Goal: Communication & Community: Answer question/provide support

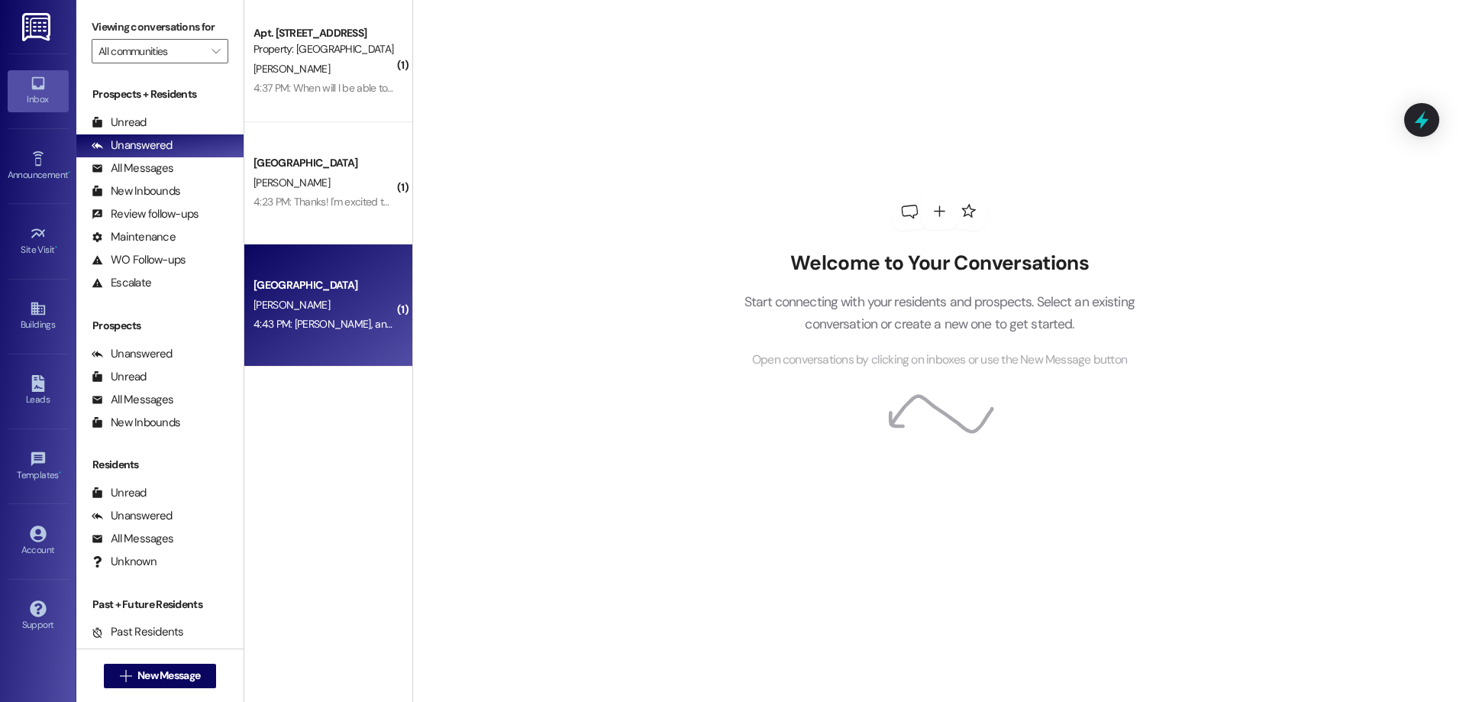
click at [341, 279] on div "[GEOGRAPHIC_DATA]" at bounding box center [323, 285] width 141 height 16
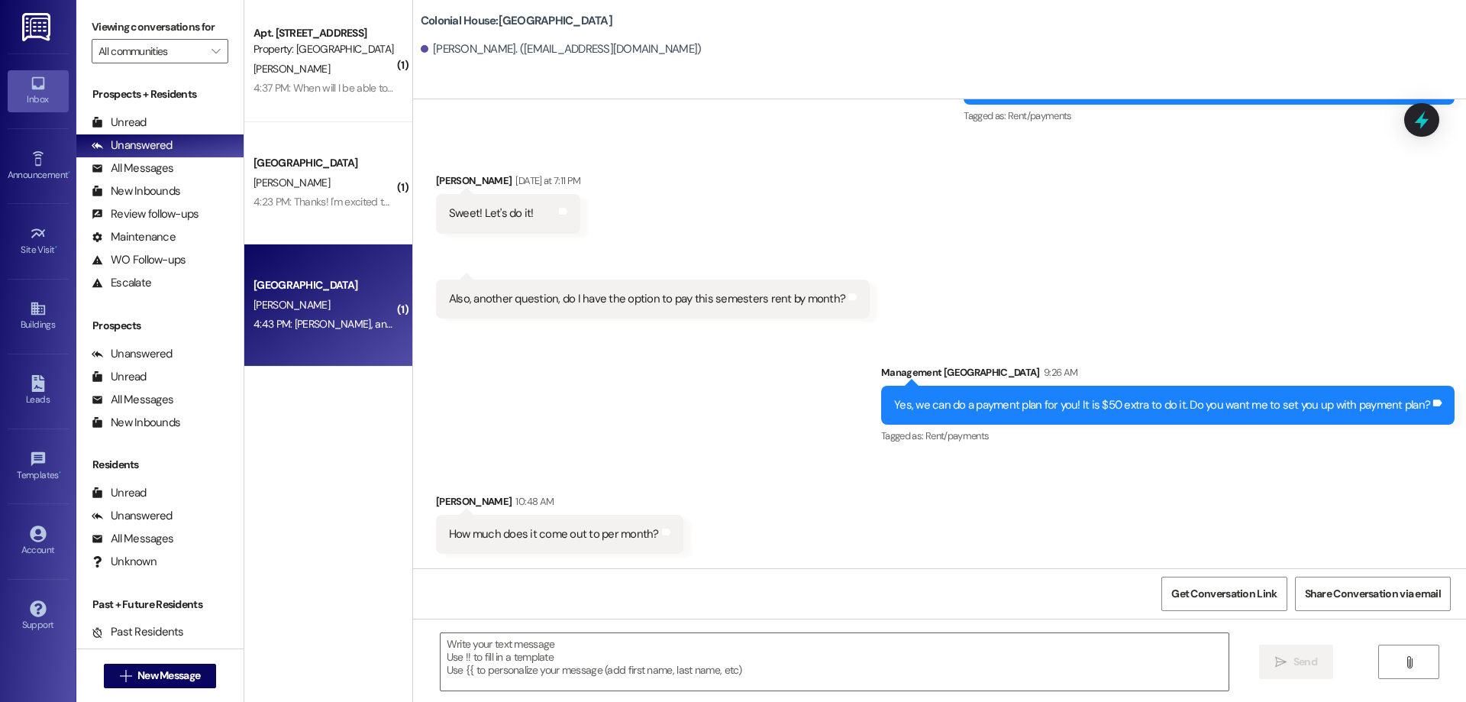
scroll to position [3894, 0]
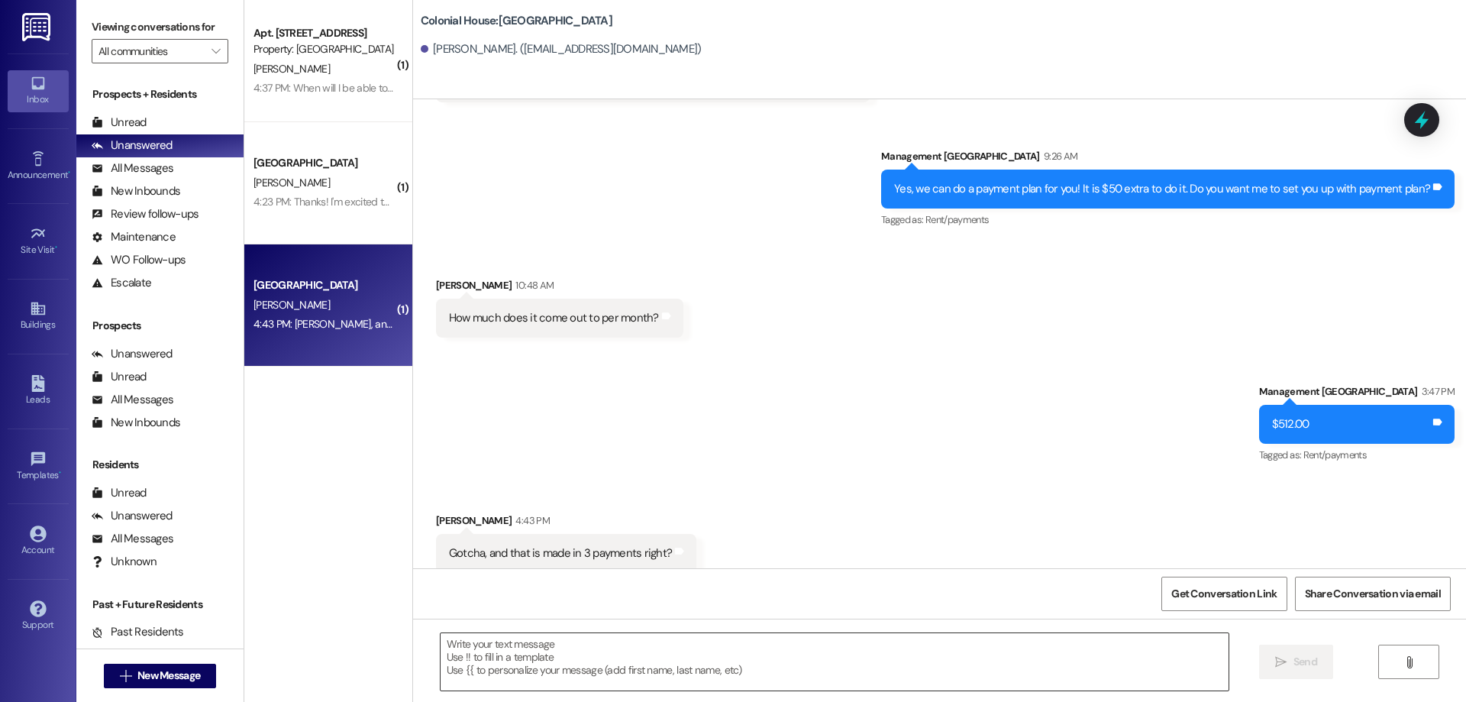
click at [865, 670] on textarea at bounding box center [835, 661] width 788 height 57
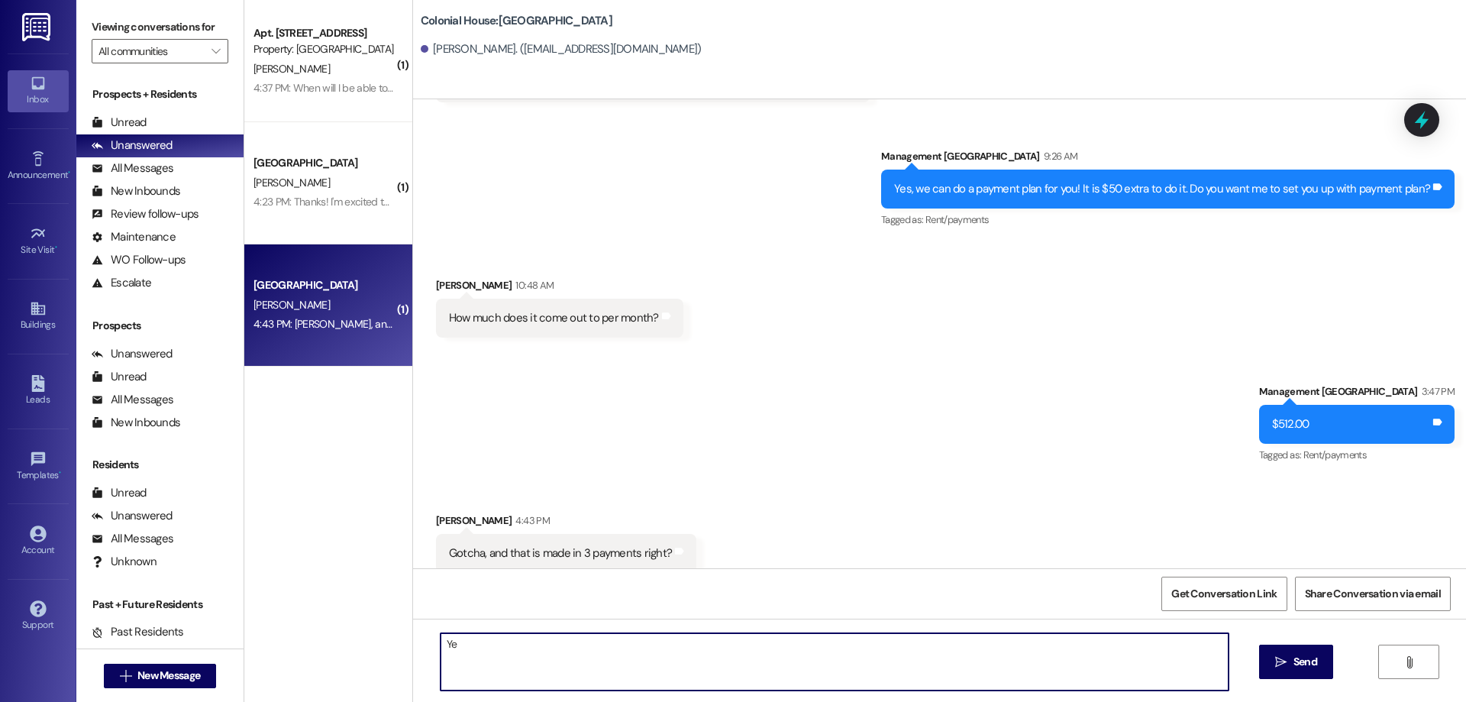
type textarea "Yes"
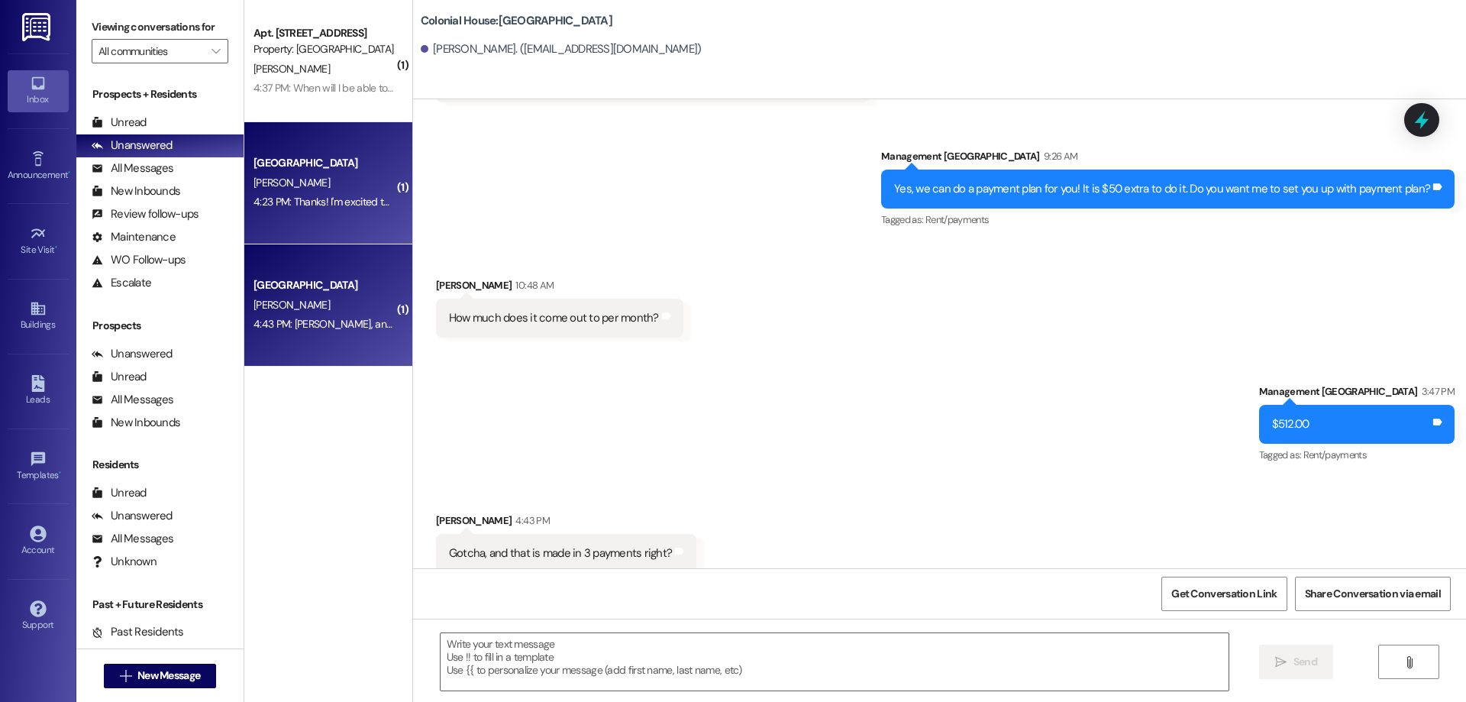
click at [308, 171] on div "[GEOGRAPHIC_DATA]" at bounding box center [323, 163] width 141 height 16
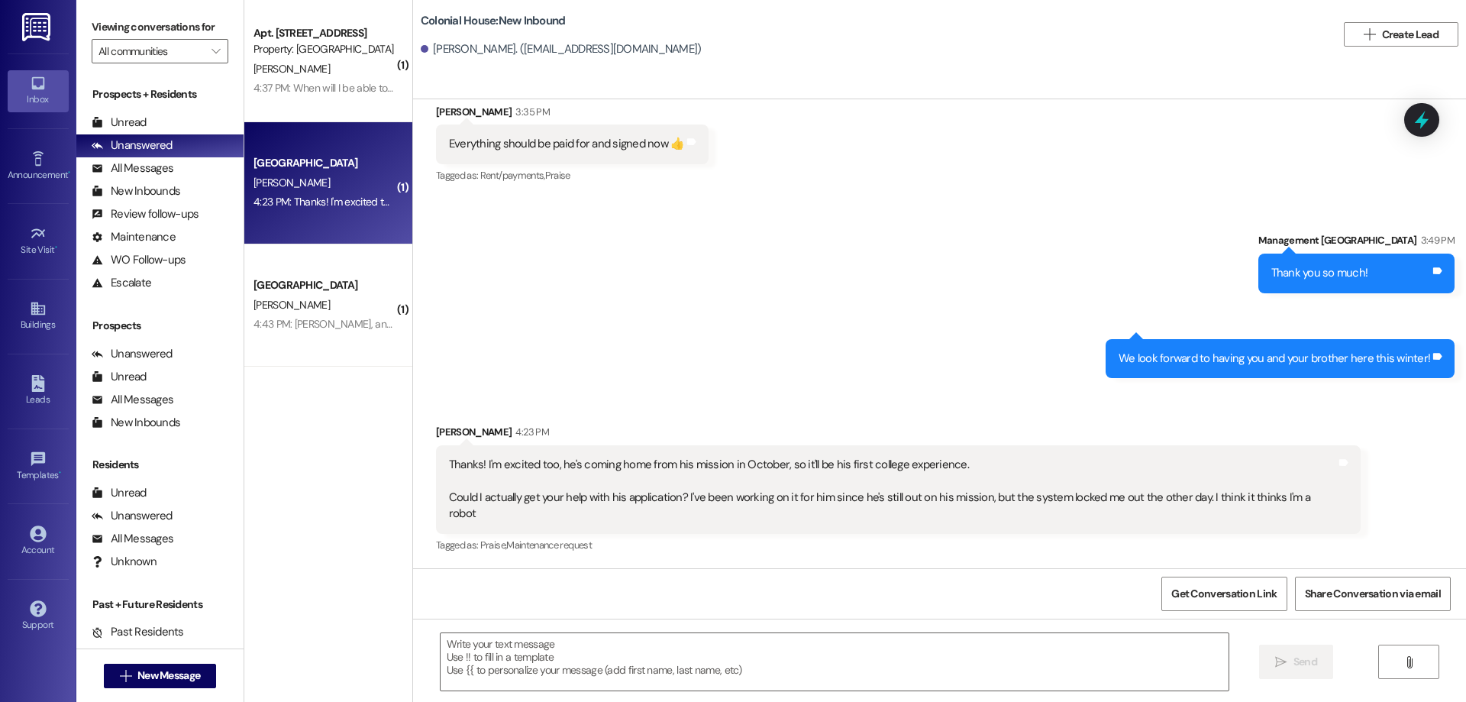
scroll to position [1041, 0]
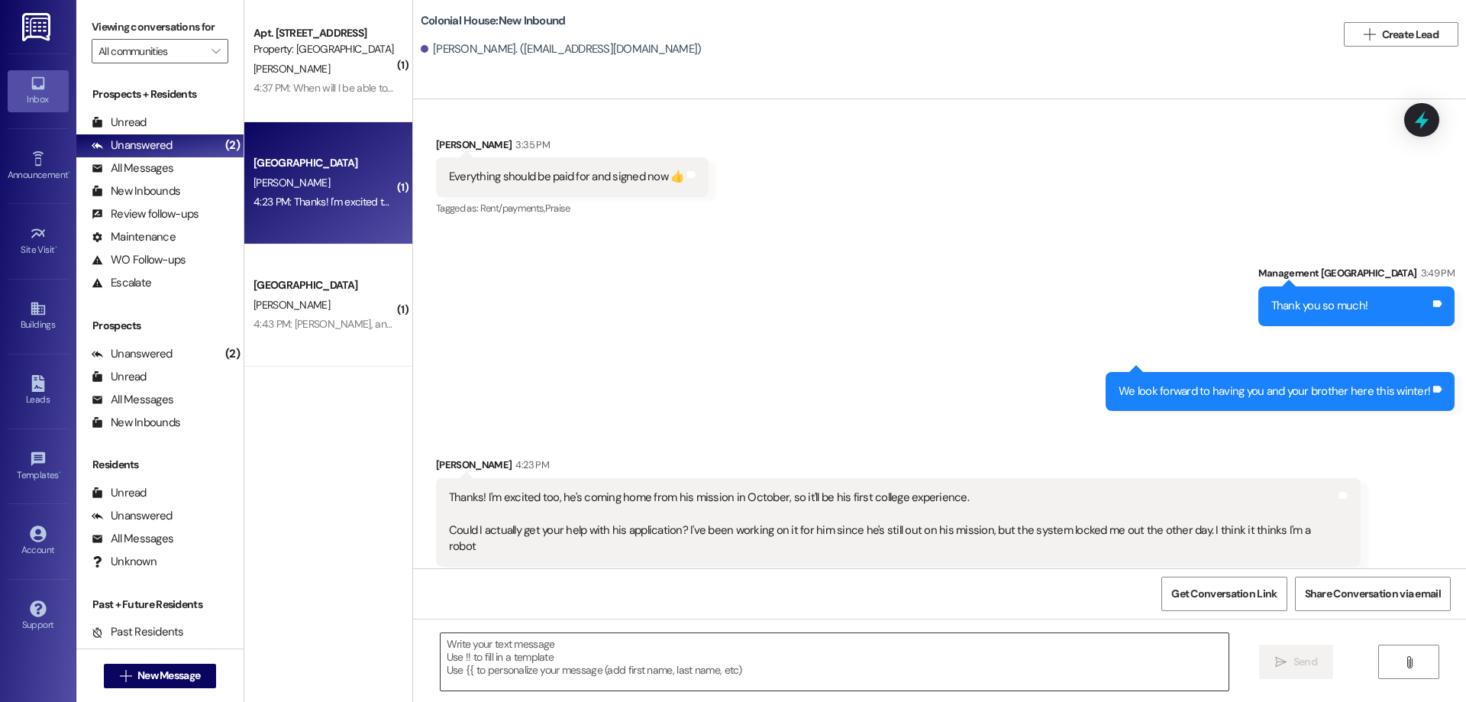
click at [724, 667] on textarea at bounding box center [835, 661] width 788 height 57
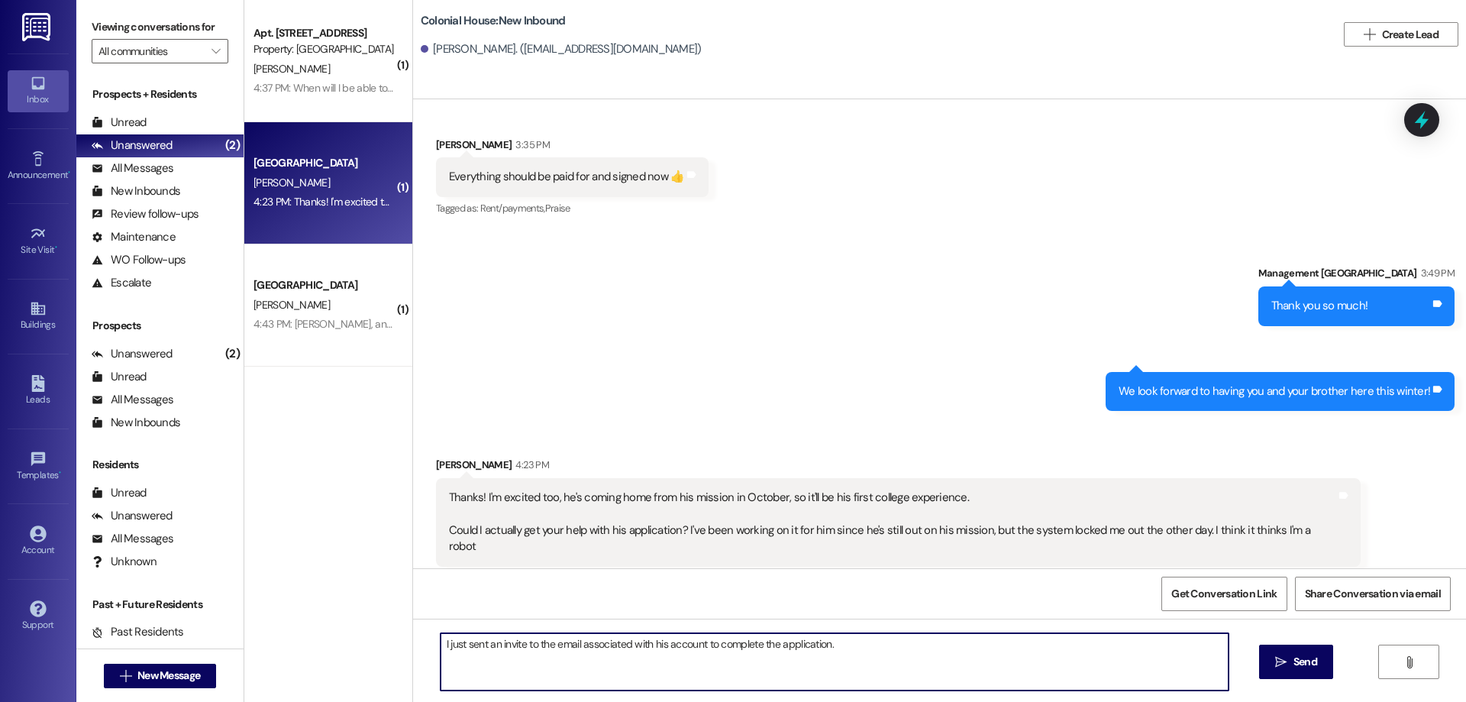
click at [943, 663] on textarea "I just sent an invite to the email associated with his account to complete the …" at bounding box center [835, 661] width 788 height 57
drag, startPoint x: 515, startPoint y: 660, endPoint x: 491, endPoint y: 674, distance: 27.4
click at [491, 674] on textarea "I just sent an invite to the email associated with his account to complete the …" at bounding box center [835, 661] width 788 height 57
click at [499, 664] on textarea "I just sent an invite to the email associated with his account to complete the …" at bounding box center [835, 661] width 788 height 57
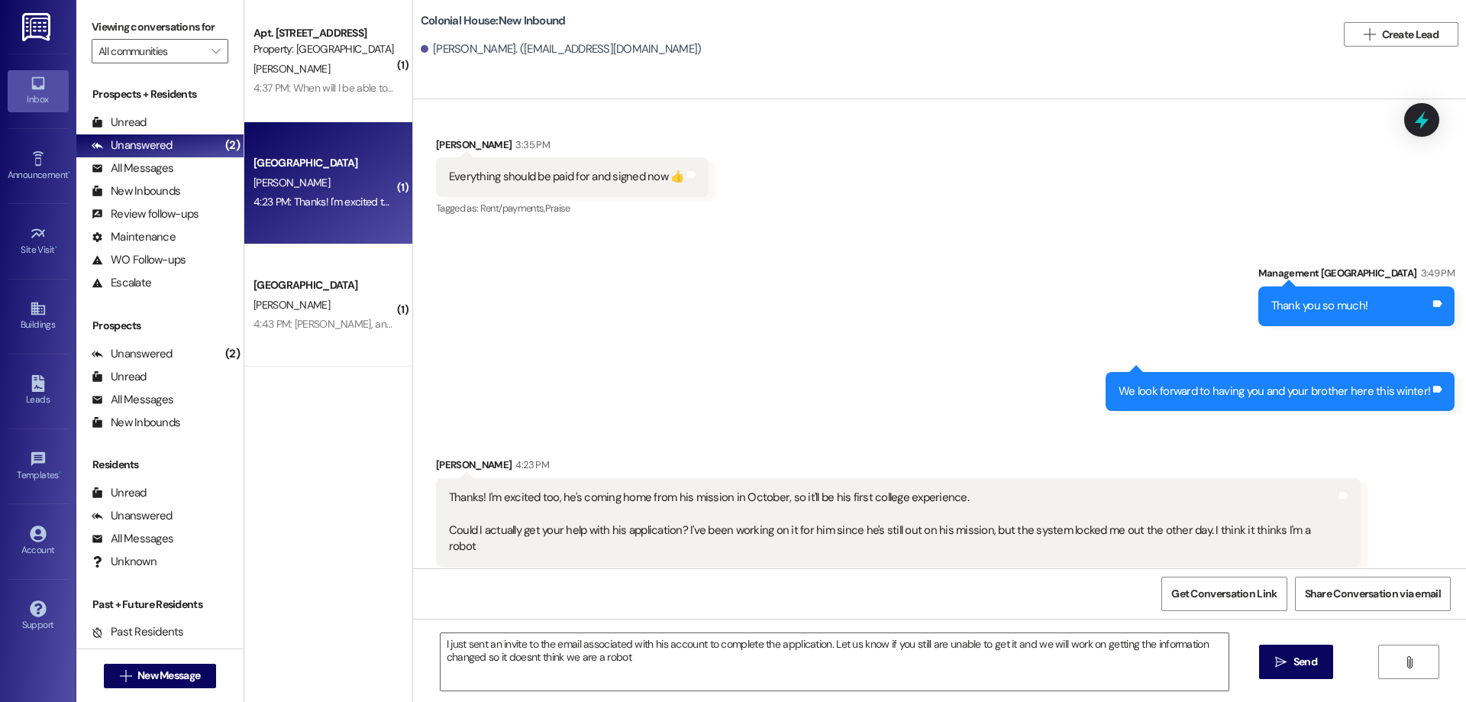
drag, startPoint x: 517, startPoint y: 658, endPoint x: 562, endPoint y: 357, distance: 304.9
click at [562, 357] on div "Sent via SMS Management Colonial House 3:49 PM Thank you so much! Tags and note…" at bounding box center [939, 327] width 1053 height 192
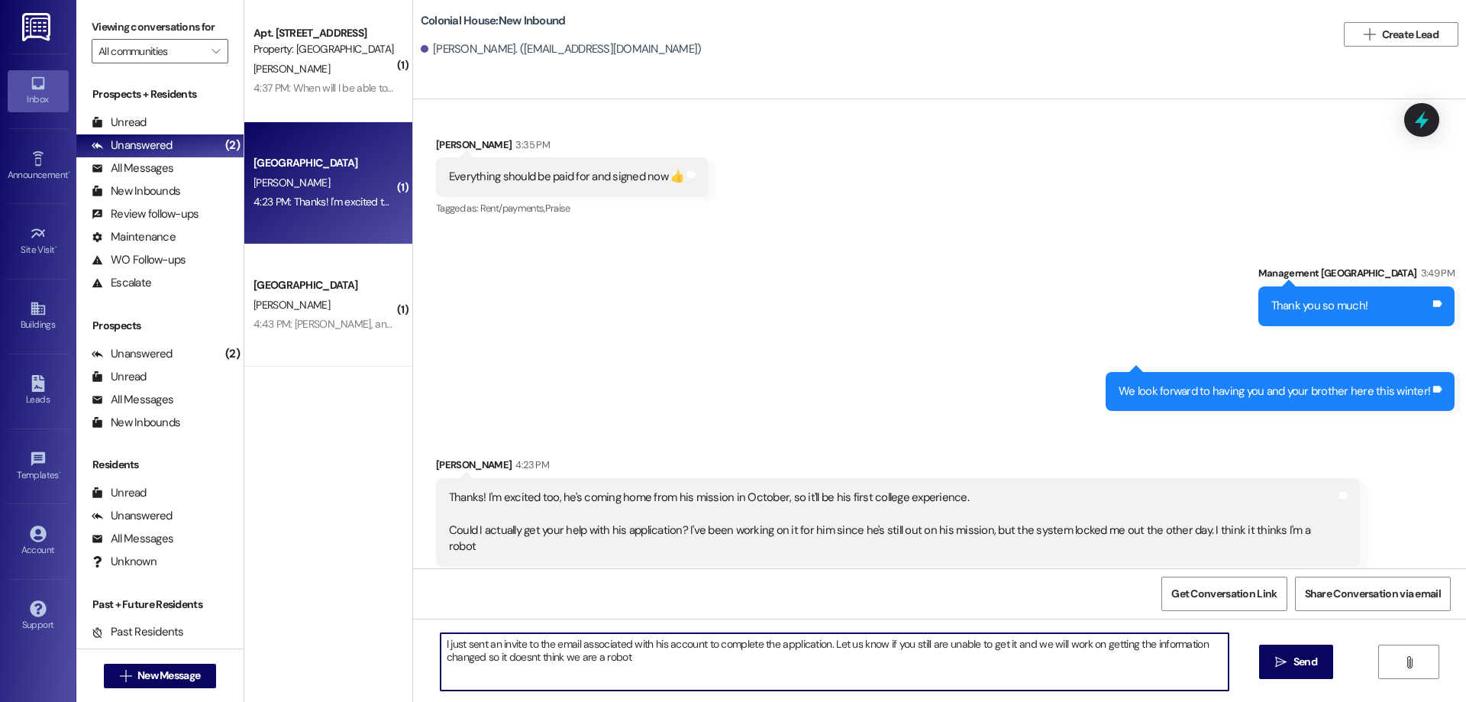
drag, startPoint x: 512, startPoint y: 650, endPoint x: 458, endPoint y: 536, distance: 126.0
click at [456, 532] on div "Thanks! I'm excited too, he's coming home from his mission in October, so it'll…" at bounding box center [898, 522] width 925 height 89
type textarea "I just sent an invite to the email associated with his account to complete the …"
click at [1309, 666] on span "Send" at bounding box center [1305, 662] width 24 height 16
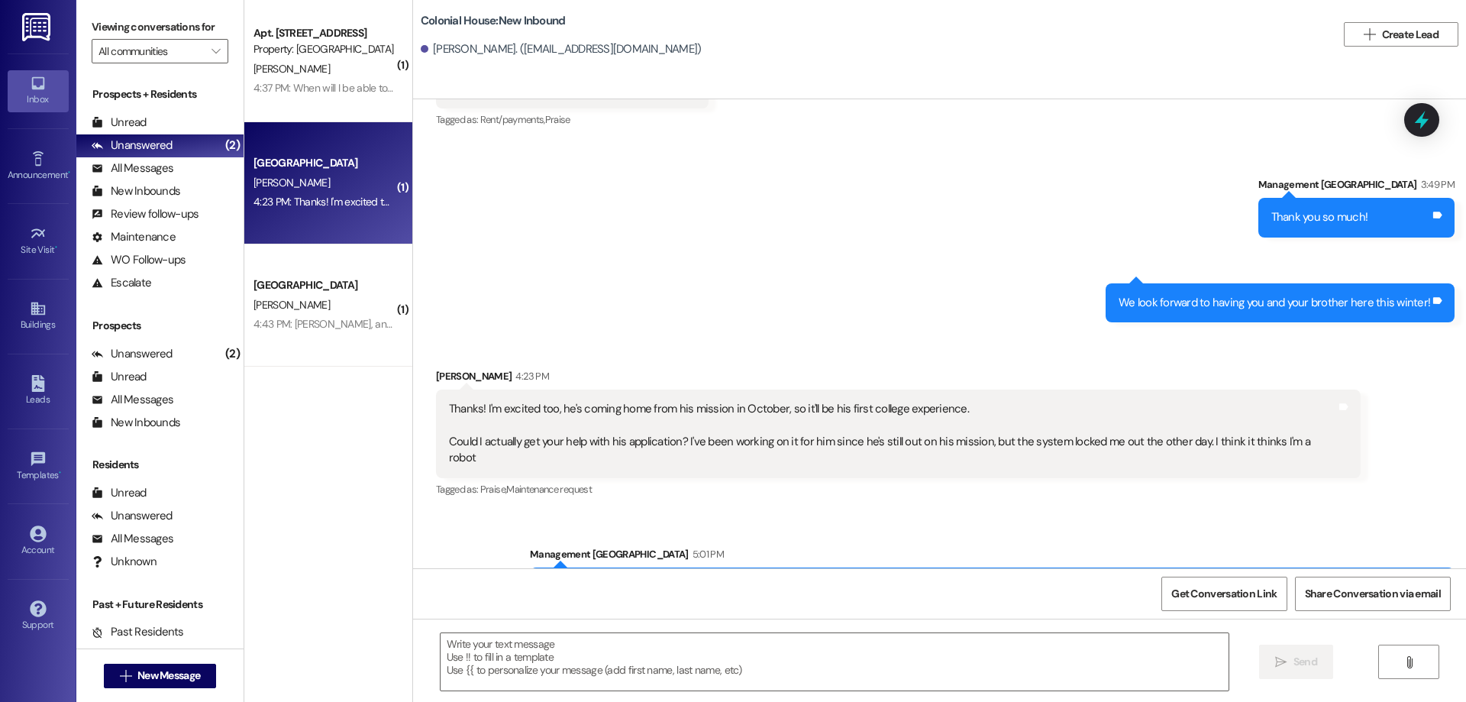
scroll to position [1164, 0]
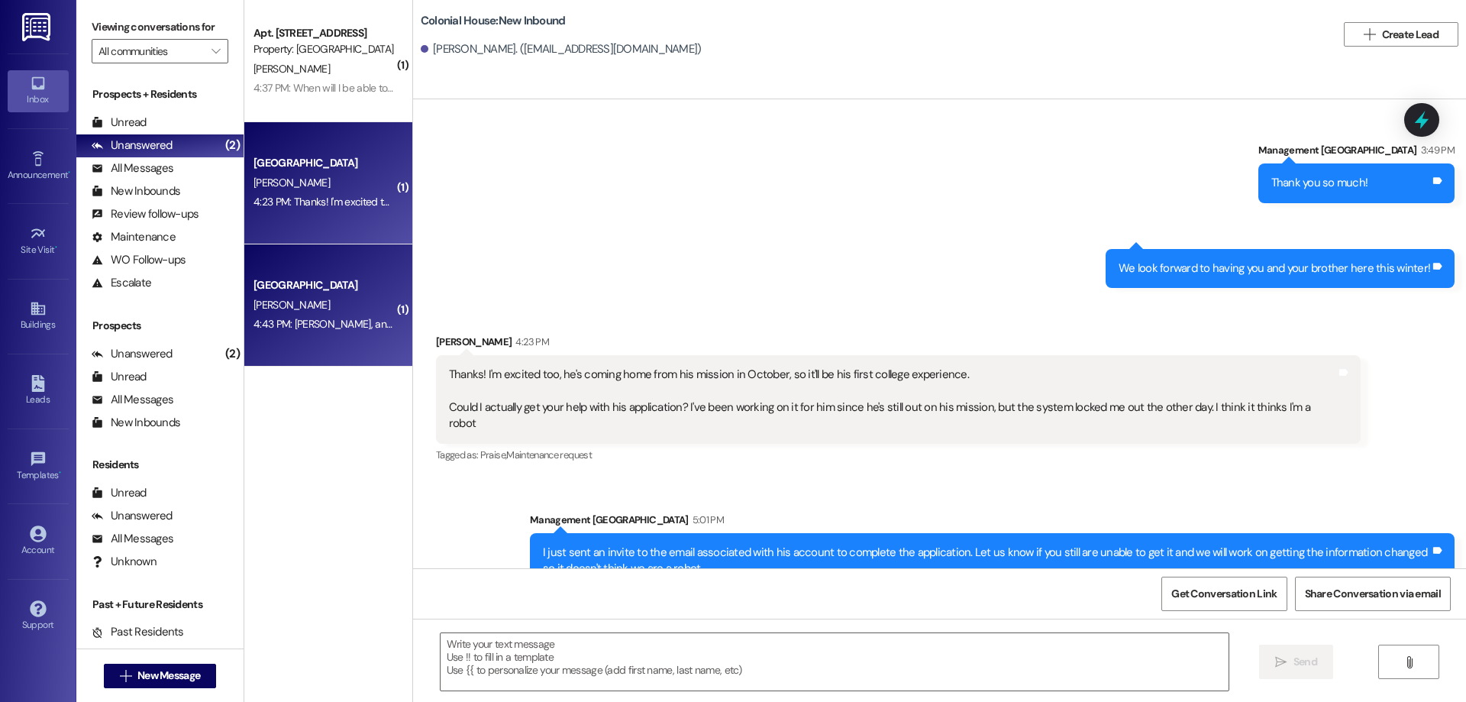
click at [320, 324] on div "4:43 PM: [PERSON_NAME], and that is made in 3 payments right? 4:43 PM: Gotcha, …" at bounding box center [397, 324] width 289 height 14
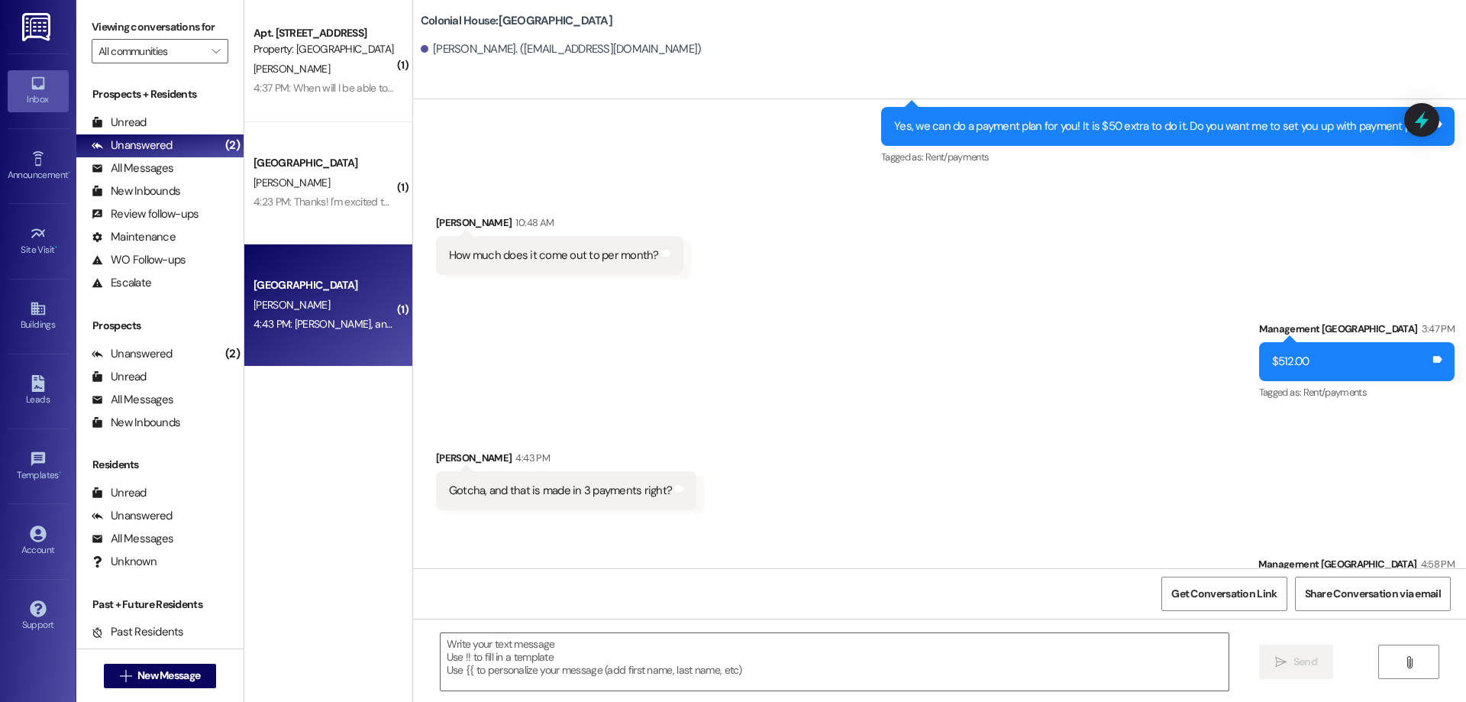
scroll to position [4001, 0]
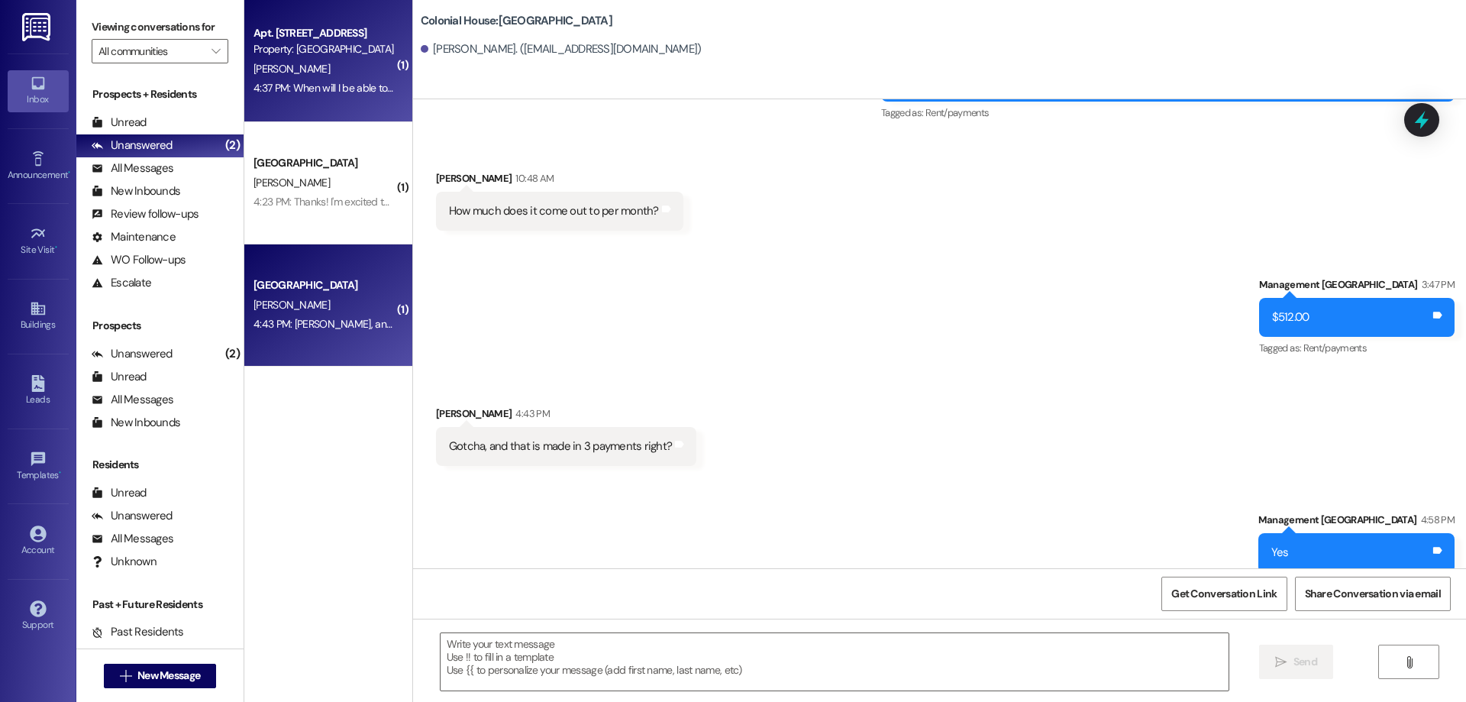
click at [253, 69] on span "[PERSON_NAME]" at bounding box center [291, 69] width 76 height 14
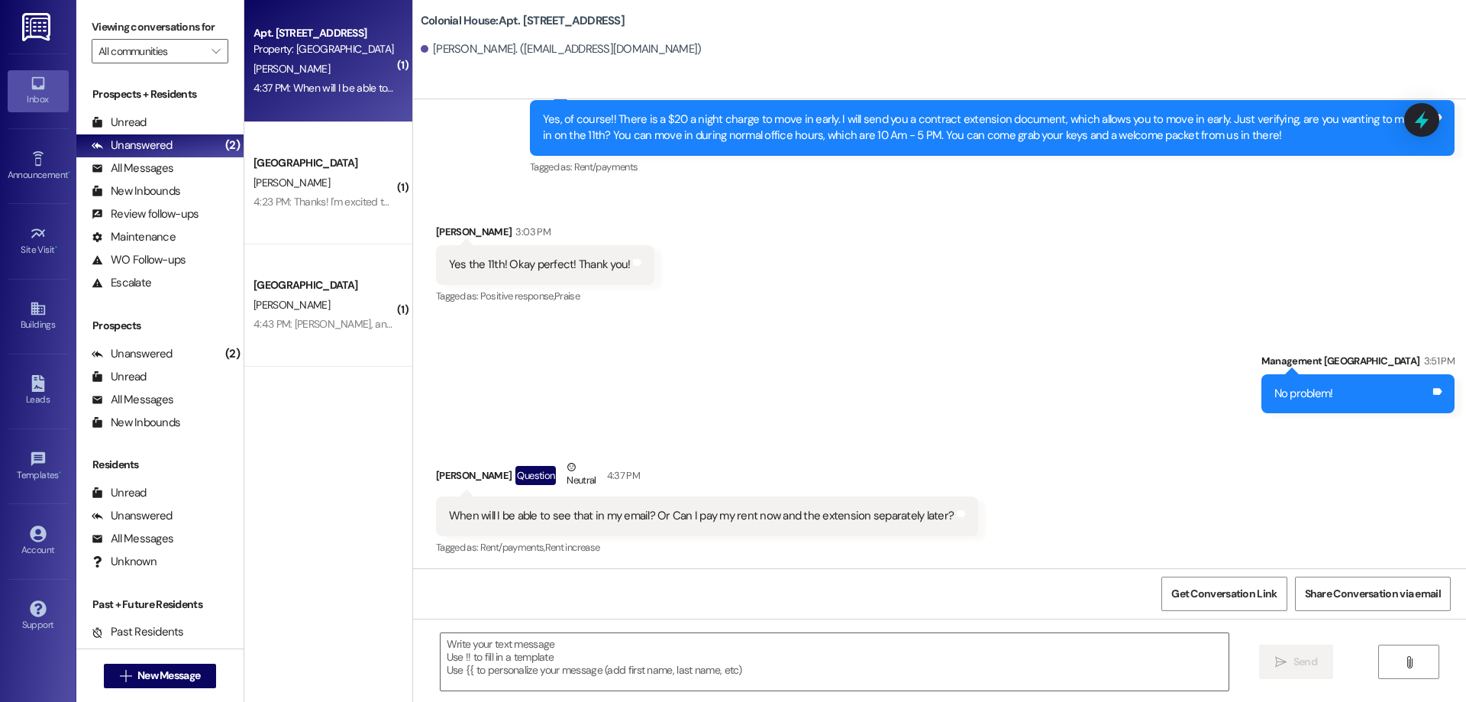
scroll to position [24594, 0]
